Goal: Information Seeking & Learning: Learn about a topic

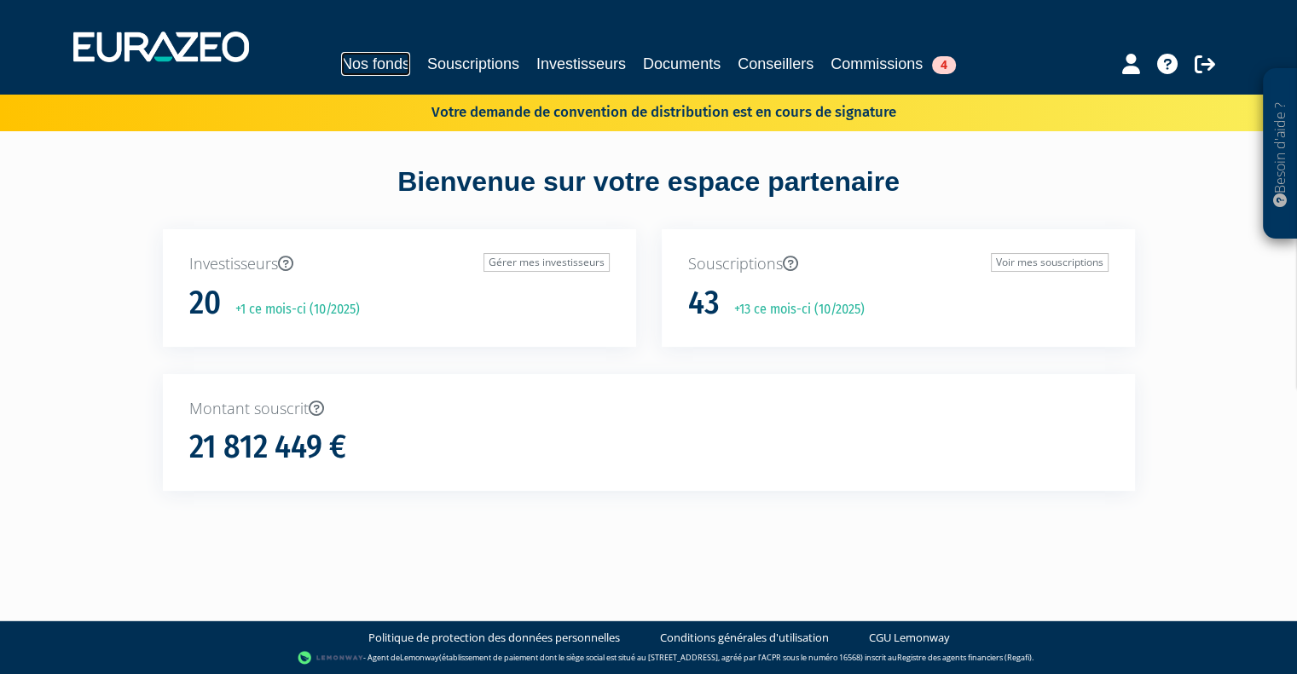
click at [361, 61] on link "Nos fonds" at bounding box center [375, 64] width 69 height 24
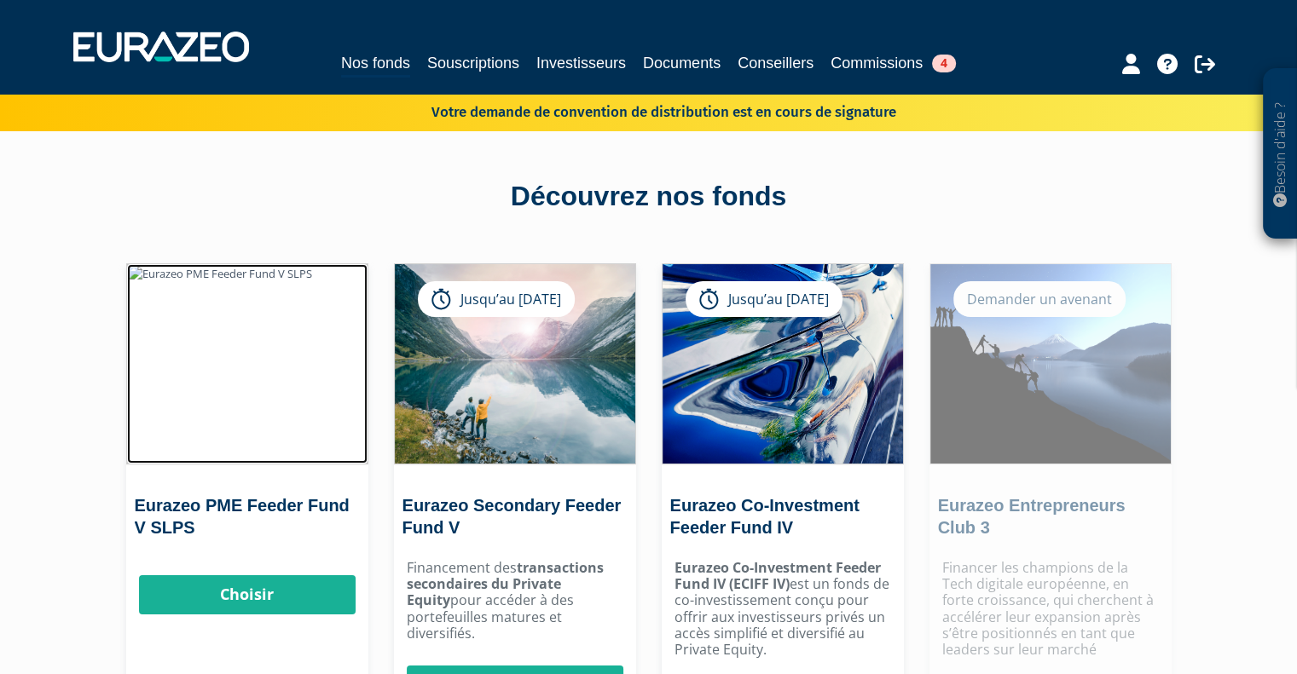
click at [280, 326] on img at bounding box center [247, 363] width 240 height 199
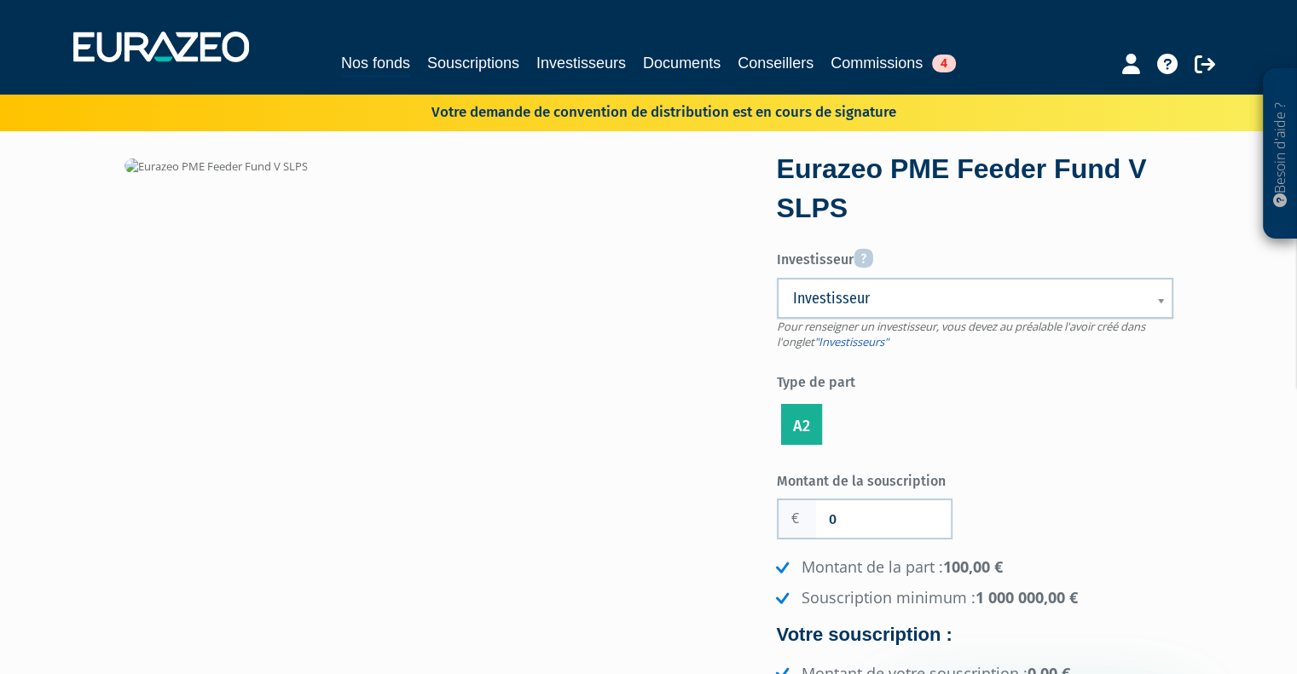
click at [130, 167] on img at bounding box center [215, 167] width 183 height 16
drag, startPoint x: 129, startPoint y: 168, endPoint x: 275, endPoint y: 168, distance: 146.6
click at [275, 168] on img at bounding box center [215, 167] width 183 height 16
click at [877, 289] on span "Investisseur" at bounding box center [964, 298] width 342 height 20
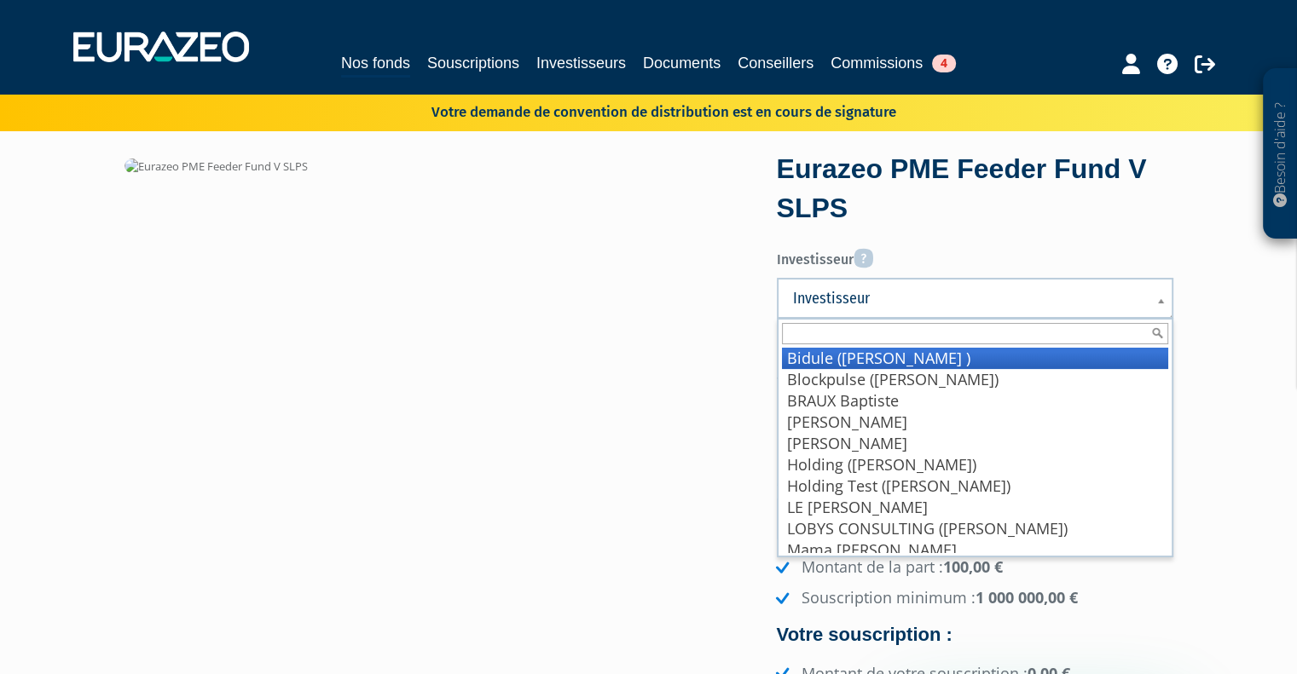
click at [984, 239] on form "Eurazeo PME Feeder Fund V SLPS Investisseur Pour renseigner un investisseur, vo…" at bounding box center [975, 456] width 396 height 613
click at [883, 302] on span "Investisseur" at bounding box center [964, 298] width 342 height 20
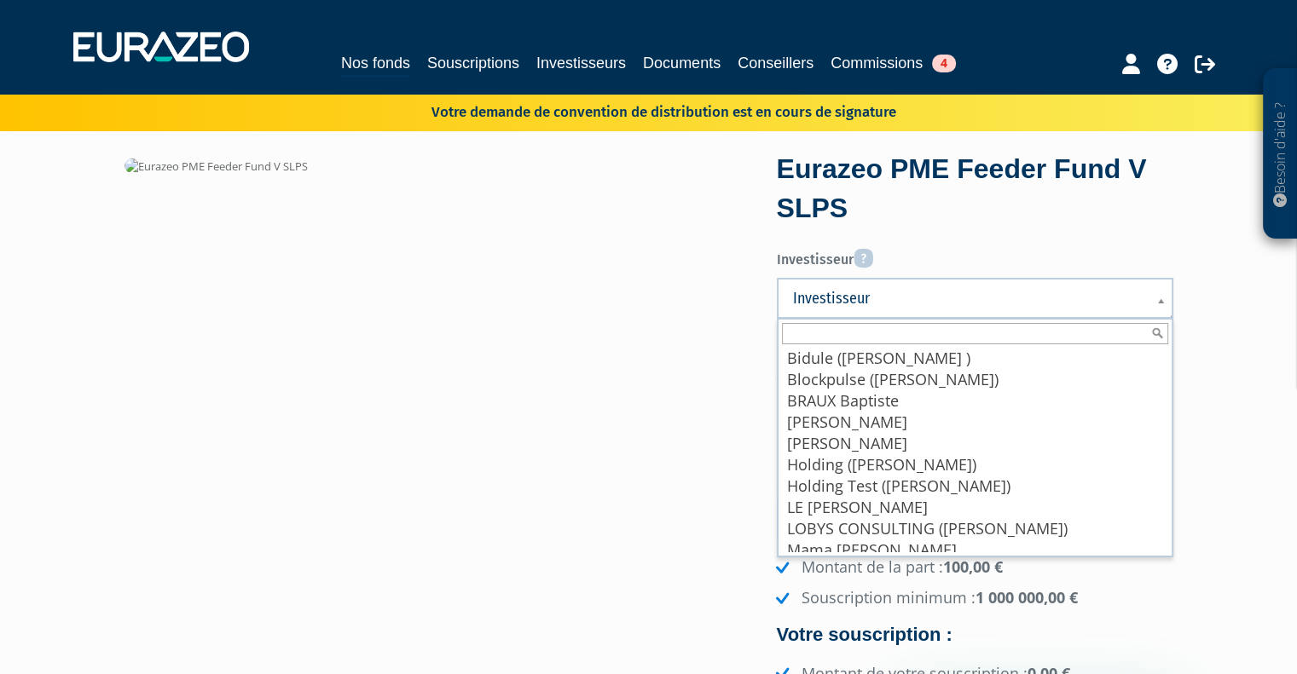
click at [682, 328] on div "Eurazeo PME Feeder Fund V SLPS Investisseur Pour renseigner un investisseur, vo…" at bounding box center [649, 460] width 1074 height 606
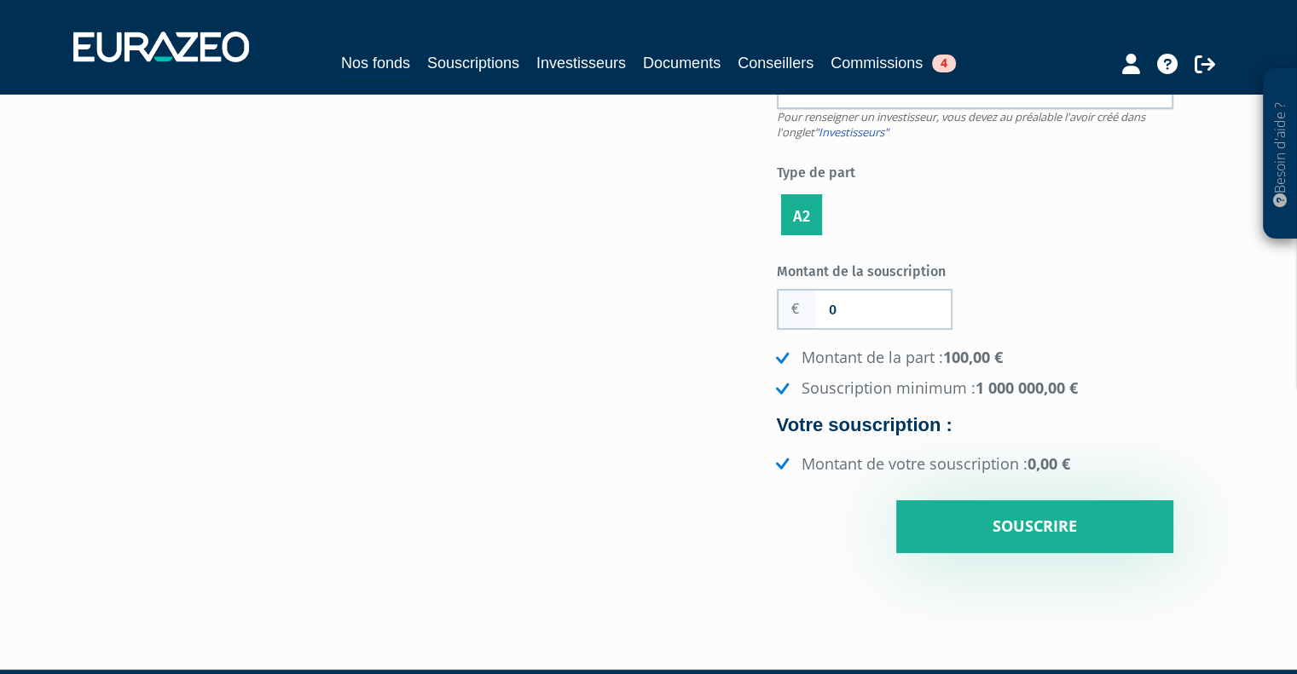
scroll to position [213, 0]
